Goal: Navigation & Orientation: Find specific page/section

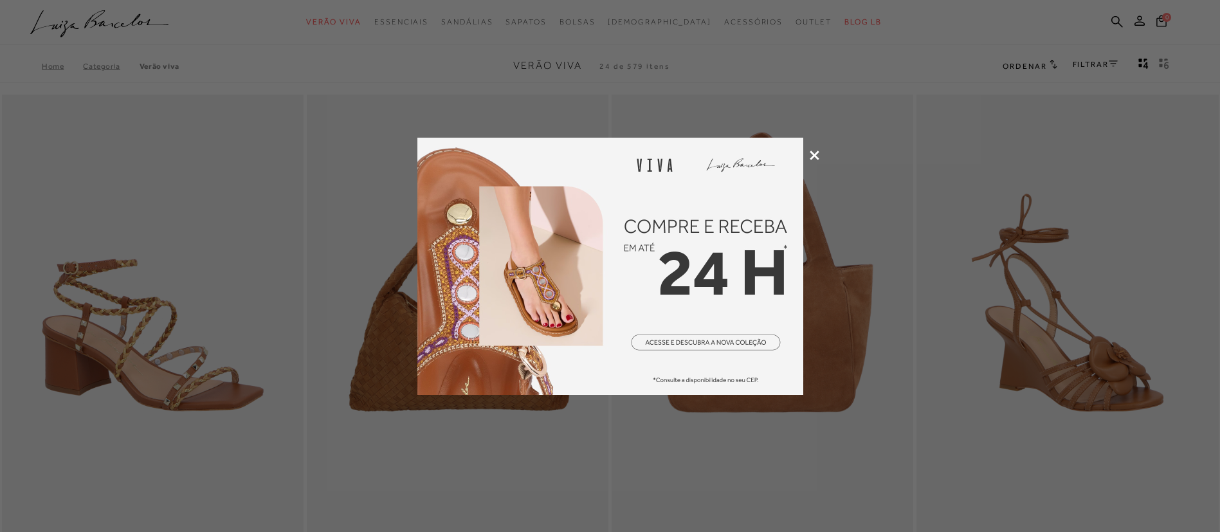
click at [816, 158] on icon at bounding box center [815, 155] width 10 height 10
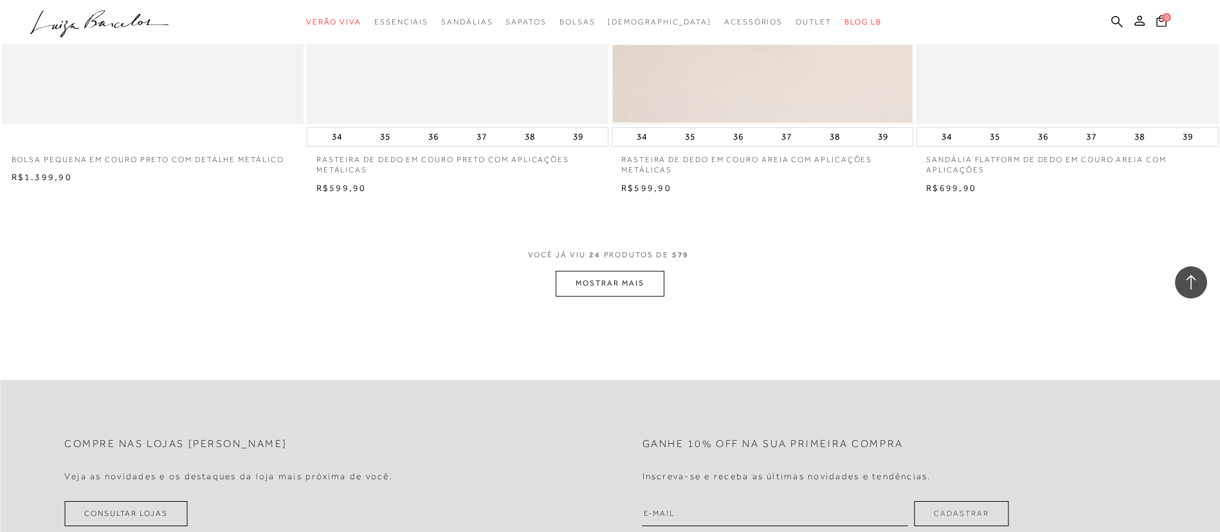
scroll to position [3280, 0]
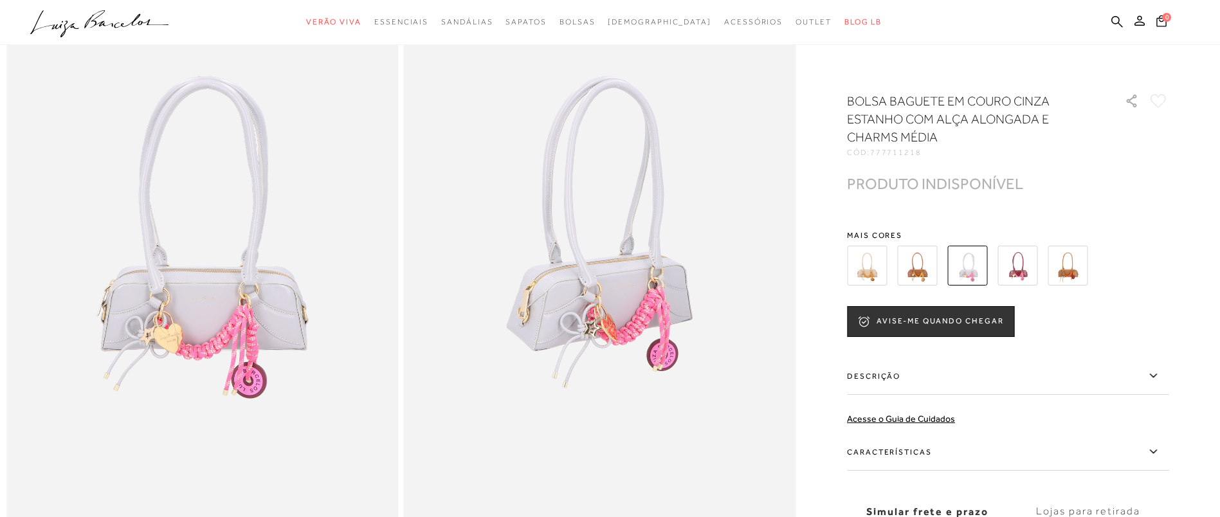
scroll to position [193, 0]
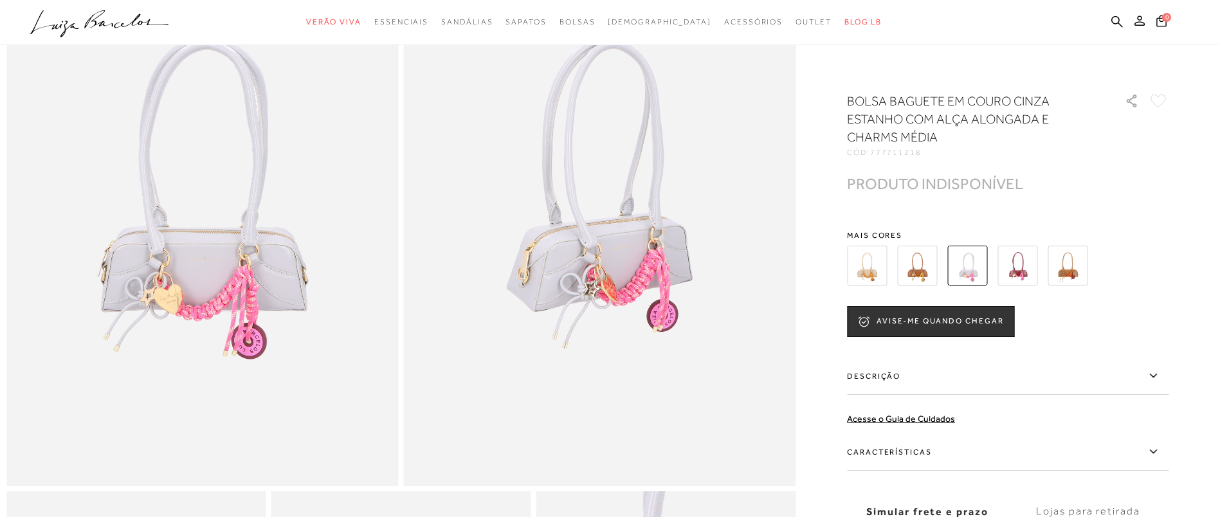
click at [154, 26] on icon ".a{fill-rule:evenodd;}" at bounding box center [99, 23] width 139 height 27
click at [147, 23] on icon ".a{fill-rule:evenodd;}" at bounding box center [99, 23] width 139 height 27
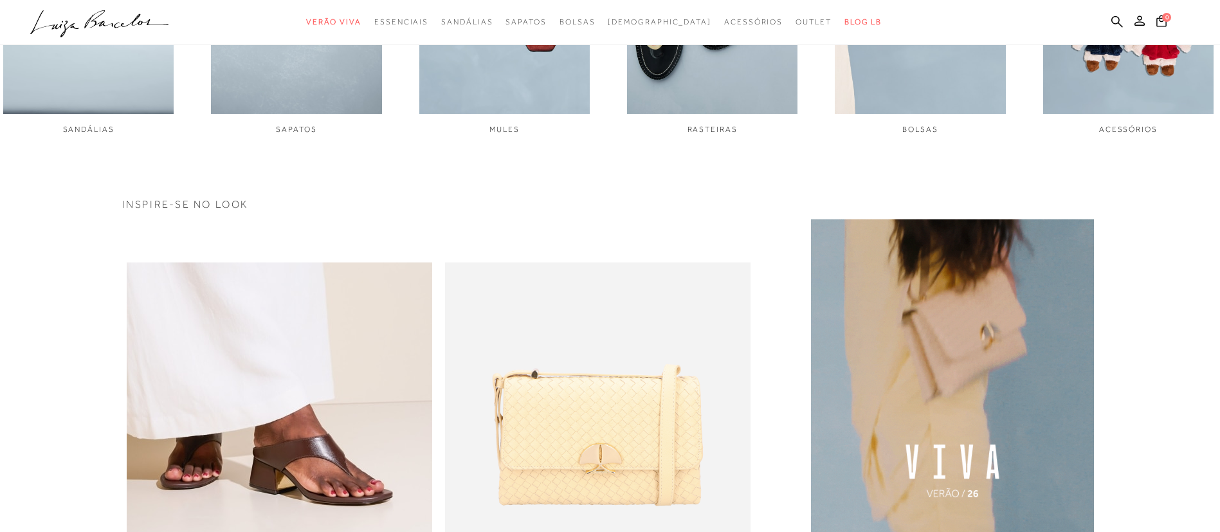
scroll to position [579, 0]
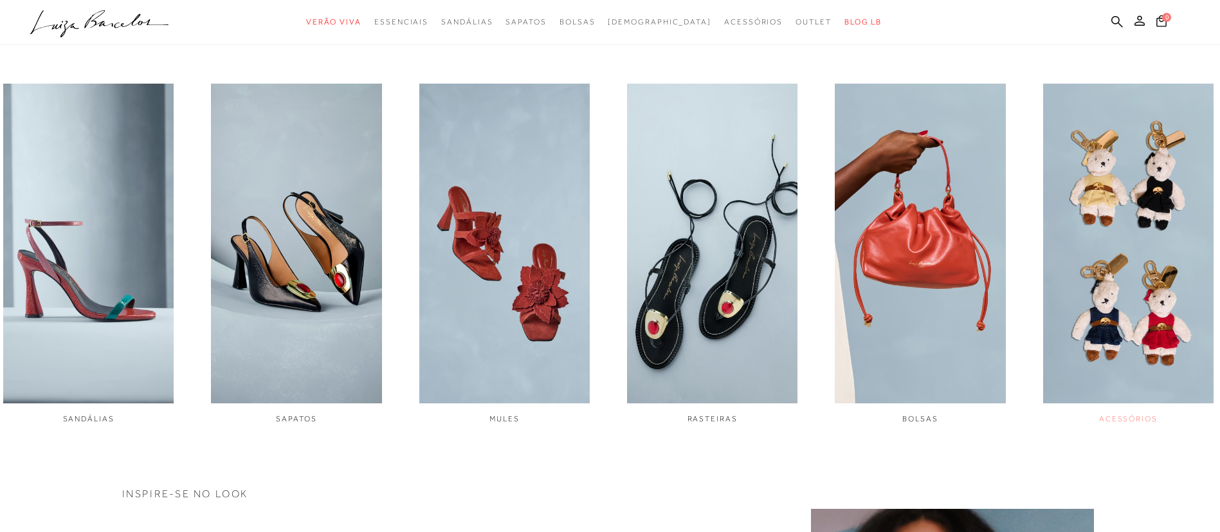
click at [1157, 307] on img "6 / 6" at bounding box center [1128, 244] width 170 height 320
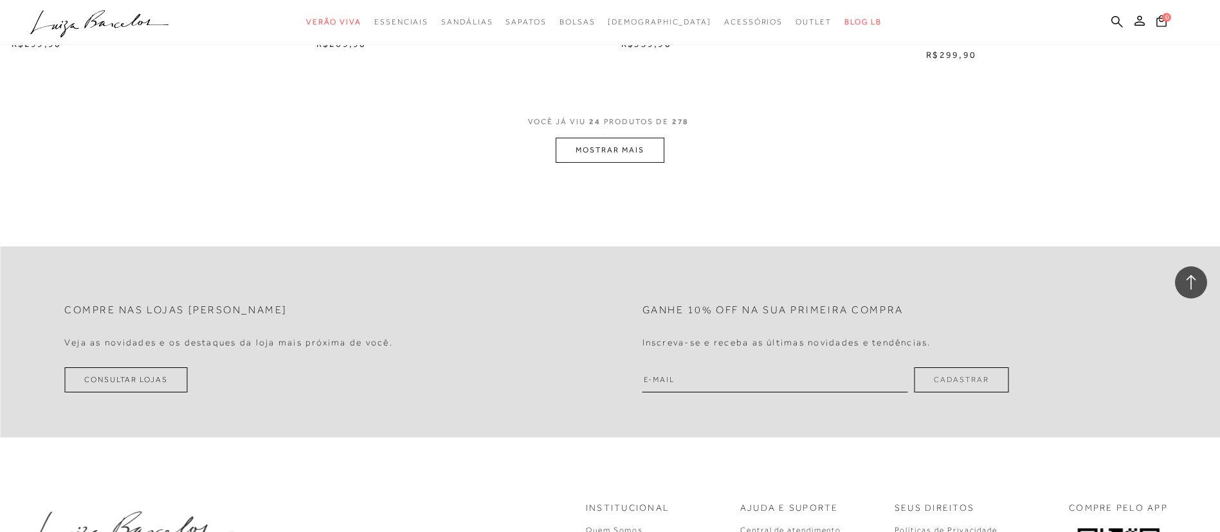
scroll to position [3280, 0]
